Goal: Information Seeking & Learning: Learn about a topic

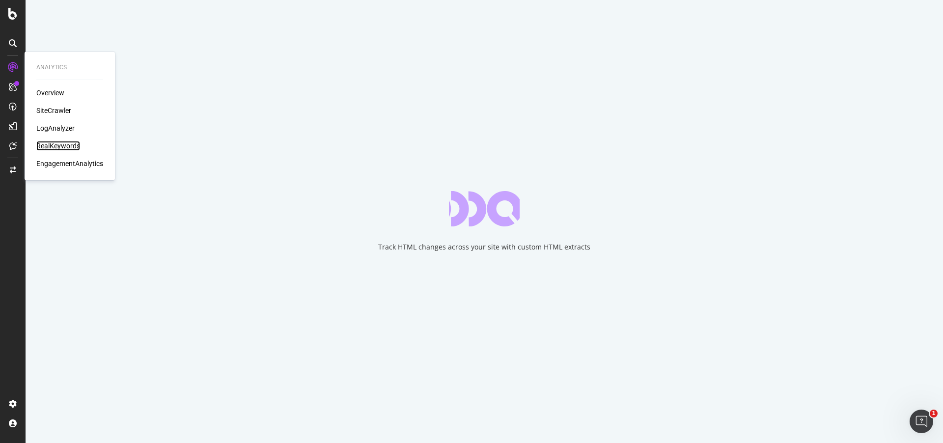
click at [60, 143] on div "RealKeywords" at bounding box center [58, 146] width 44 height 10
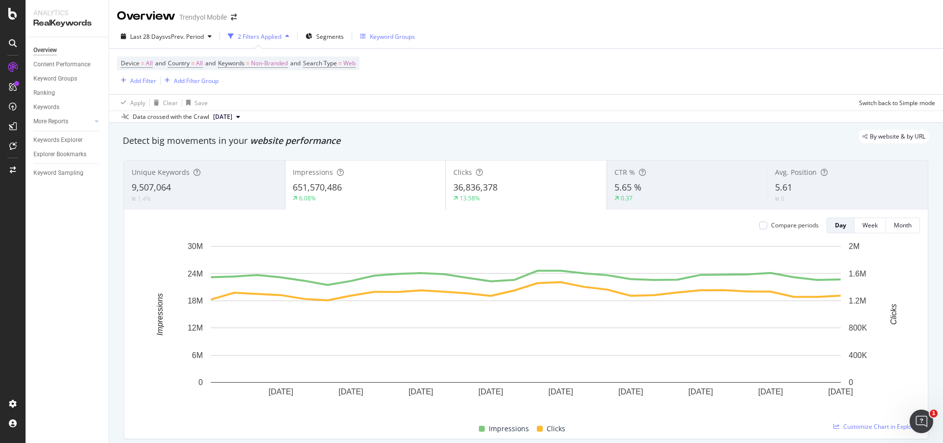
click at [392, 34] on div "Keyword Groups" at bounding box center [392, 36] width 45 height 8
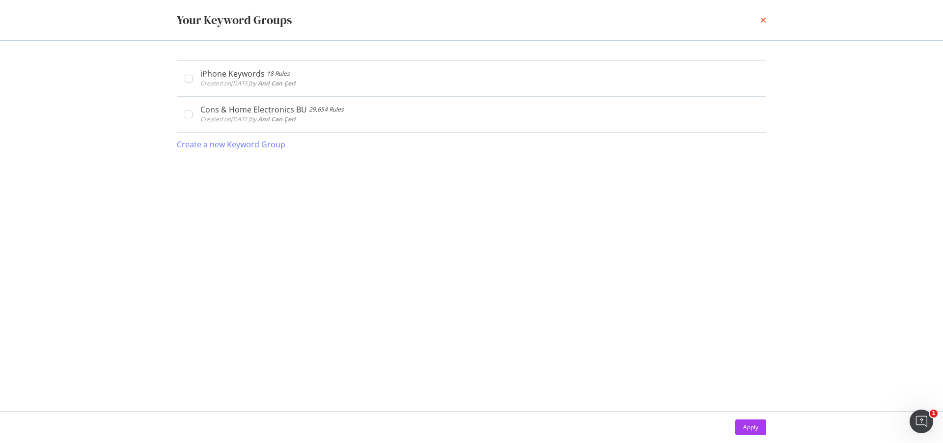
click at [762, 19] on icon "times" at bounding box center [764, 20] width 6 height 8
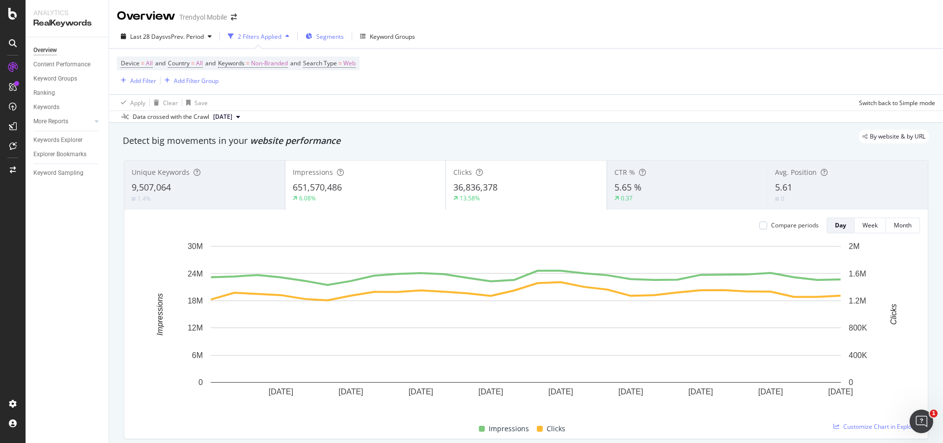
click at [328, 37] on span "Segments" at bounding box center [330, 36] width 28 height 8
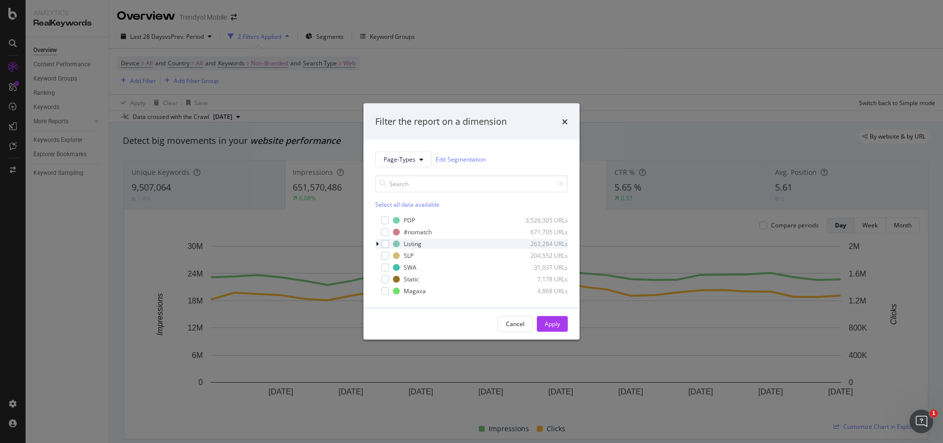
click at [376, 244] on icon "modal" at bounding box center [377, 244] width 3 height 6
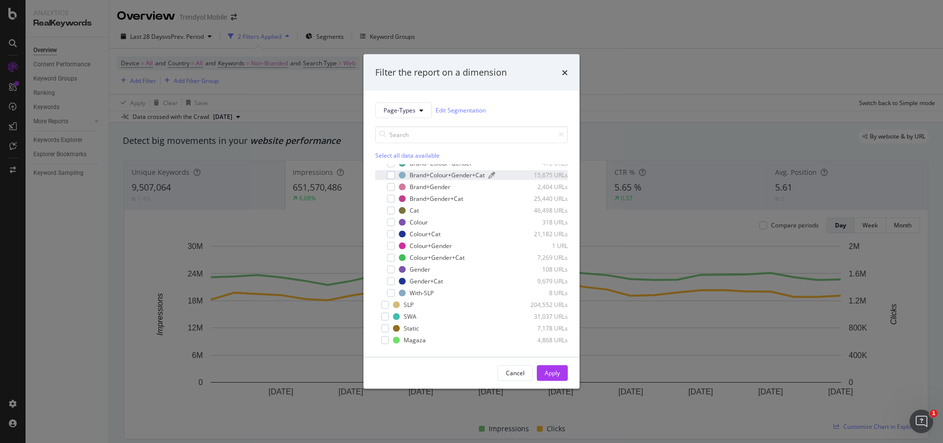
scroll to position [2, 0]
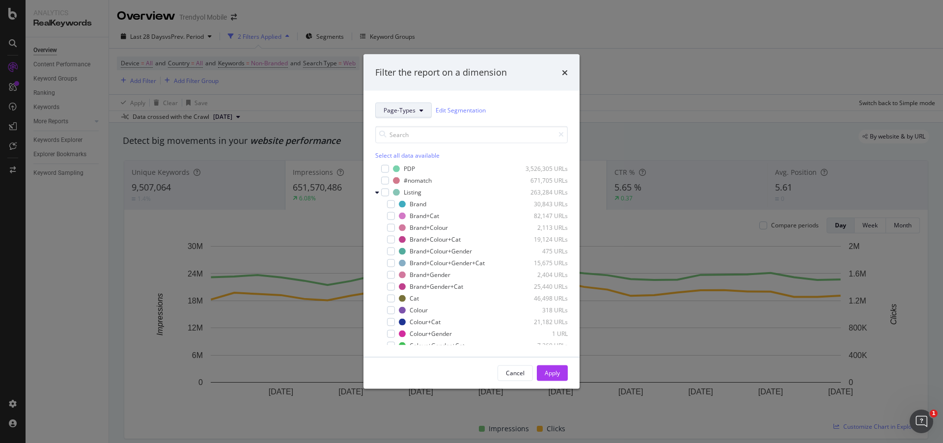
click at [410, 113] on span "Page-Types" at bounding box center [400, 110] width 32 height 8
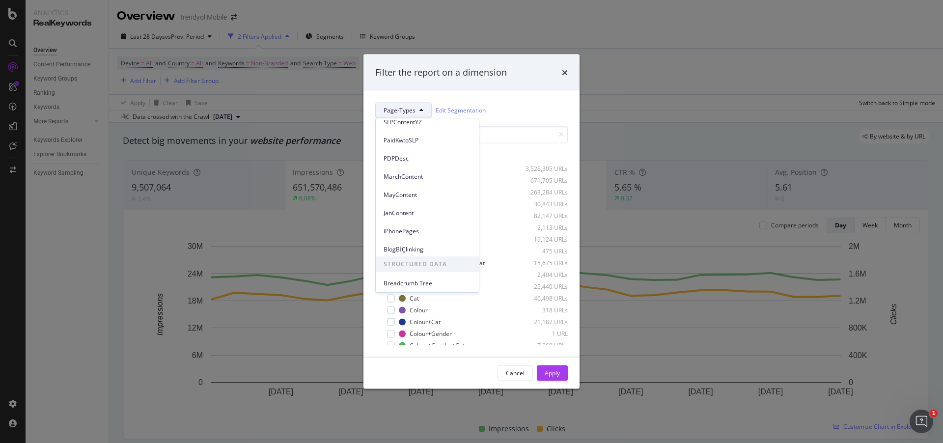
scroll to position [116, 0]
click at [411, 281] on span "Breadcrumb Tree" at bounding box center [427, 281] width 87 height 9
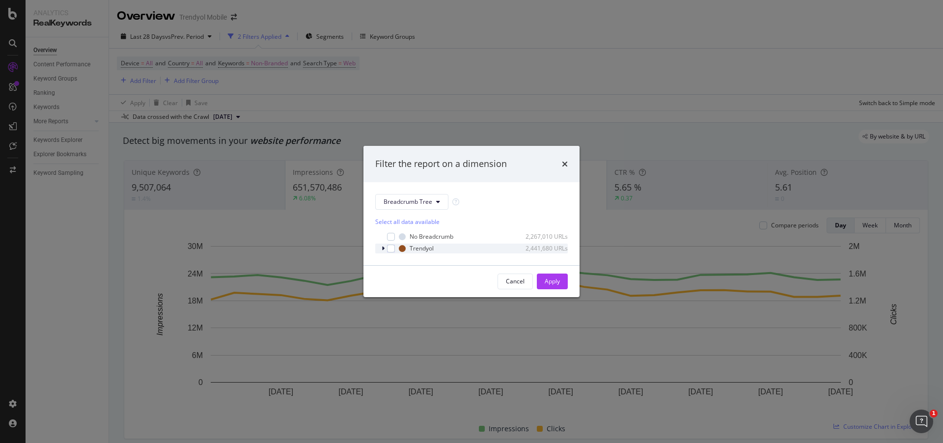
click at [380, 248] on div "Trendyol 2,441,680 URLs" at bounding box center [471, 249] width 193 height 10
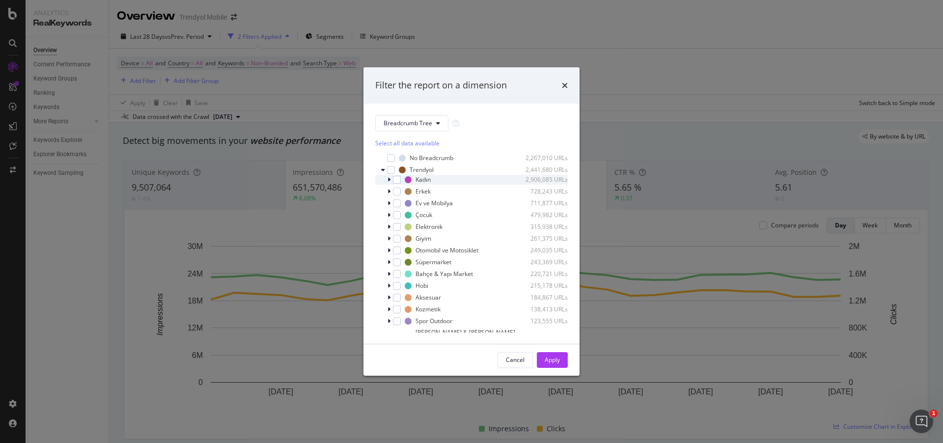
click at [388, 178] on icon "modal" at bounding box center [389, 180] width 3 height 6
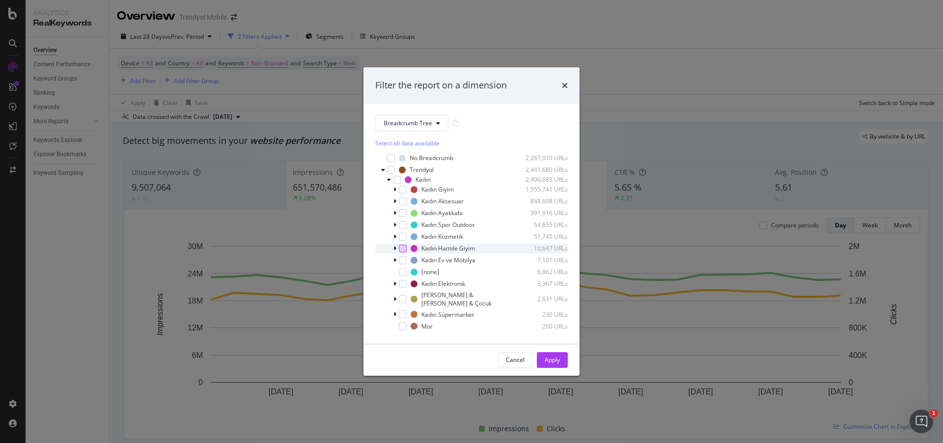
click at [402, 249] on div "modal" at bounding box center [403, 249] width 8 height 8
click at [559, 358] on div "Apply" at bounding box center [552, 360] width 15 height 8
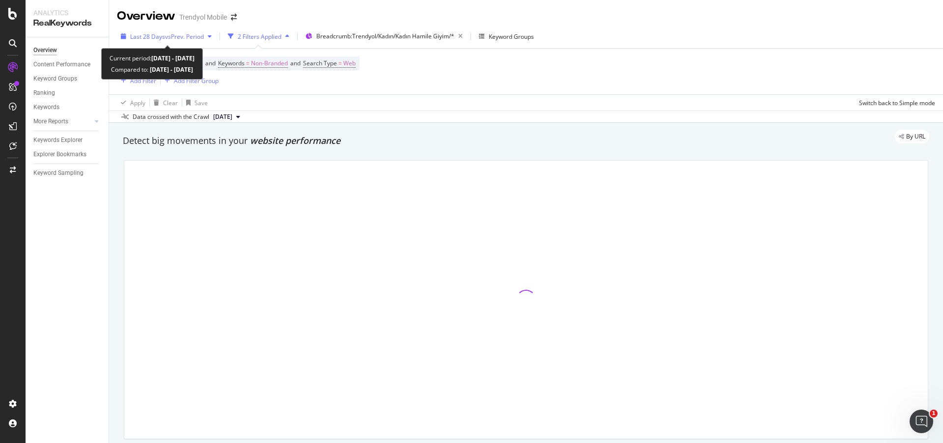
click at [175, 39] on span "vs Prev. Period" at bounding box center [184, 36] width 39 height 8
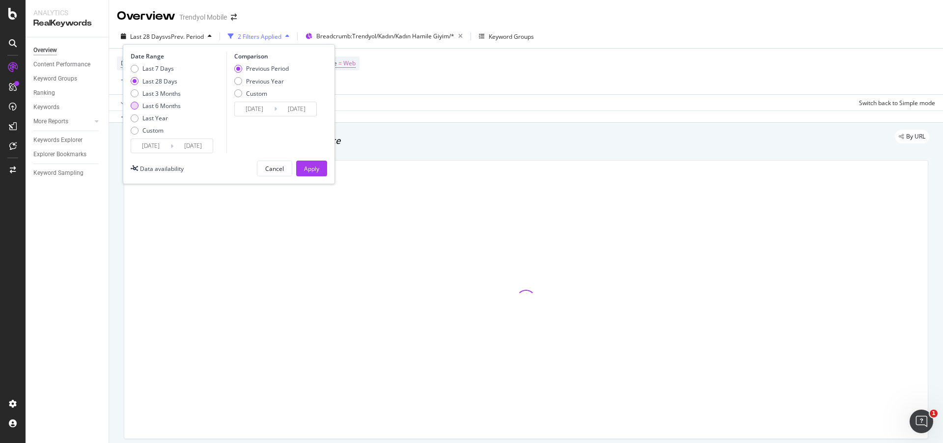
click at [166, 102] on div "Last 6 Months" at bounding box center [161, 106] width 38 height 8
type input "[DATE]"
click at [320, 167] on button "Apply" at bounding box center [311, 169] width 31 height 16
